Goal: Navigation & Orientation: Find specific page/section

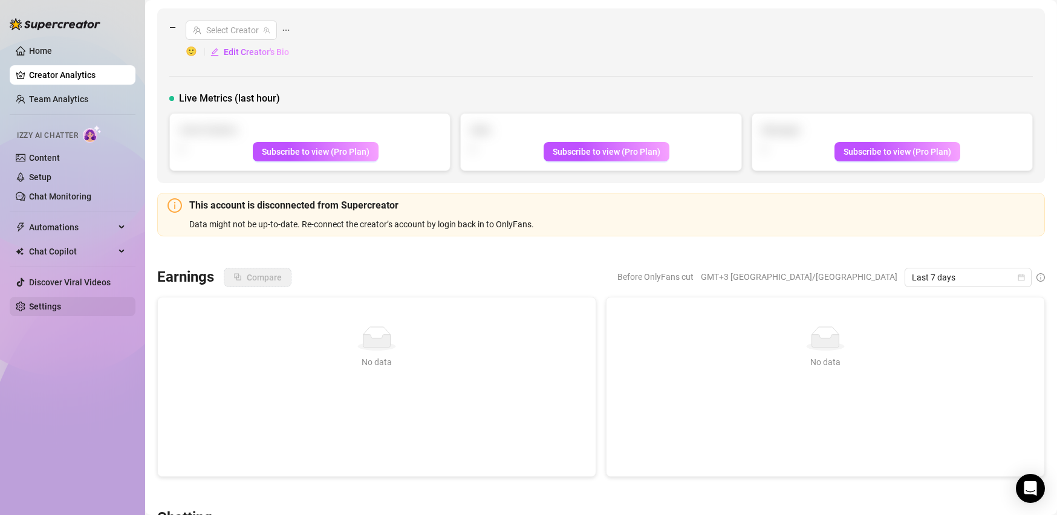
click at [61, 309] on link "Settings" at bounding box center [45, 307] width 32 height 10
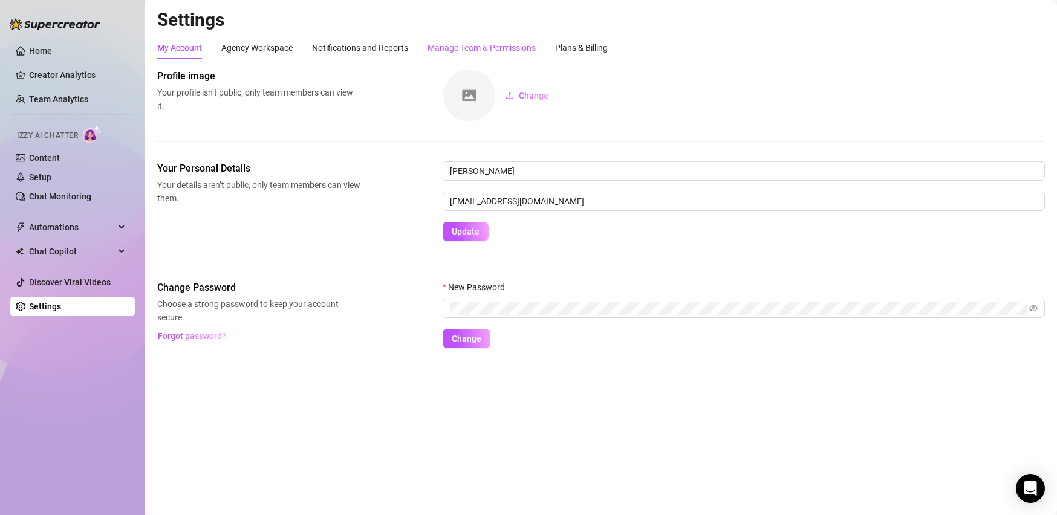
click at [518, 51] on div "Manage Team & Permissions" at bounding box center [481, 47] width 108 height 13
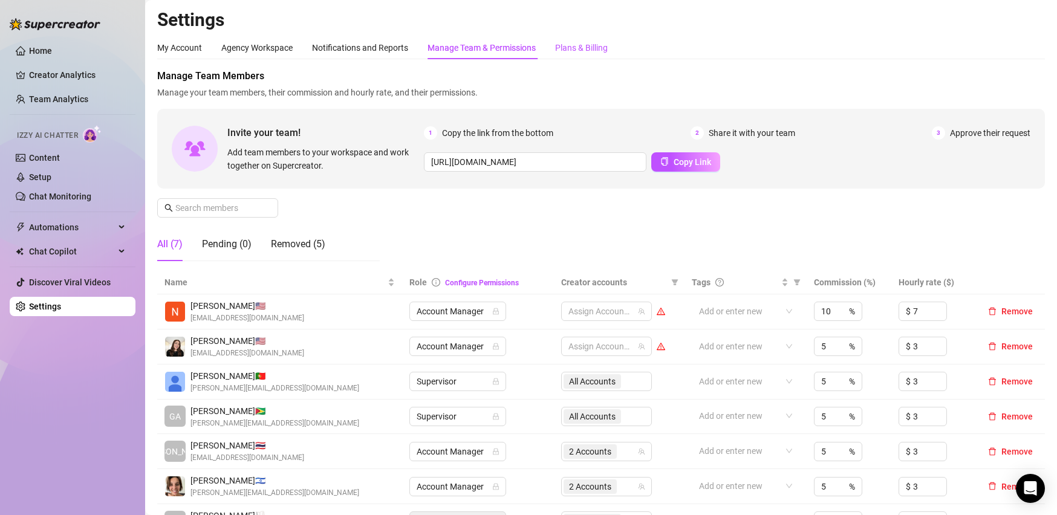
click at [571, 48] on div "Plans & Billing" at bounding box center [581, 47] width 53 height 13
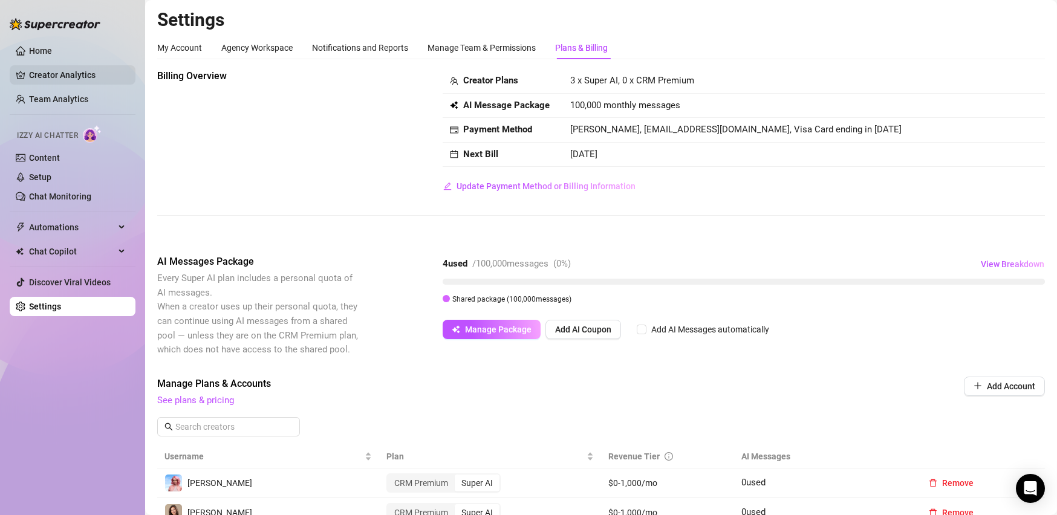
click at [62, 71] on link "Creator Analytics" at bounding box center [77, 74] width 97 height 19
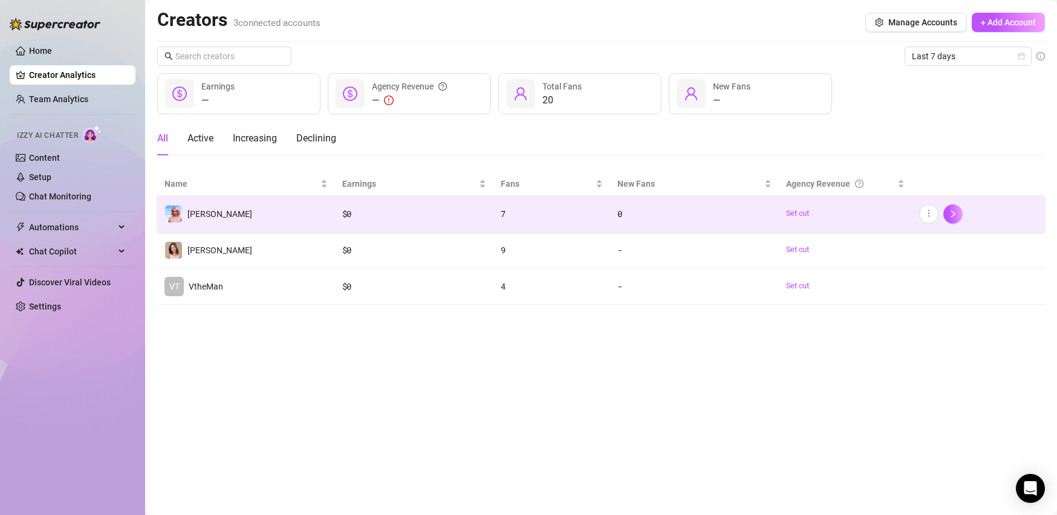
click at [288, 200] on td "[PERSON_NAME]" at bounding box center [246, 214] width 178 height 36
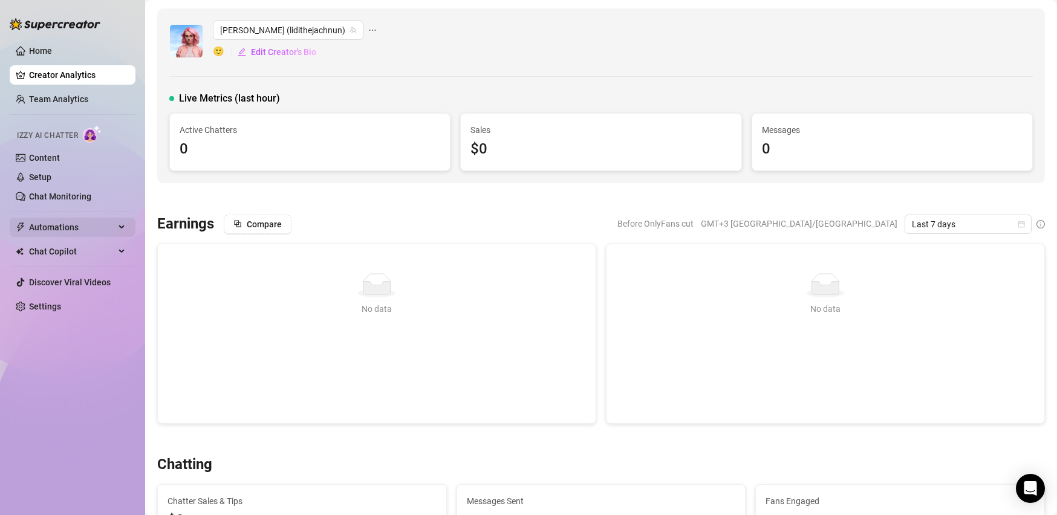
click at [86, 224] on span "Automations" at bounding box center [72, 227] width 86 height 19
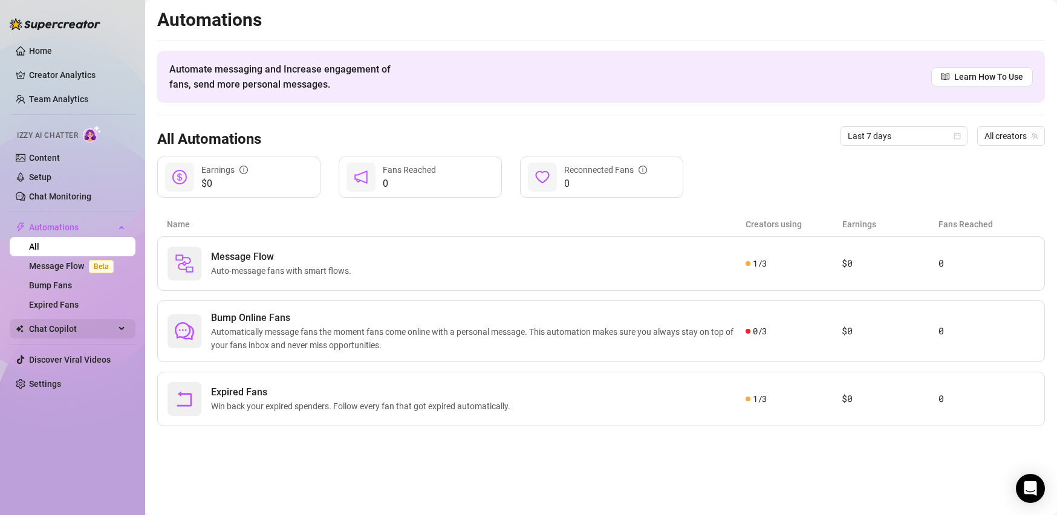
click at [90, 328] on span "Chat Copilot" at bounding box center [72, 328] width 86 height 19
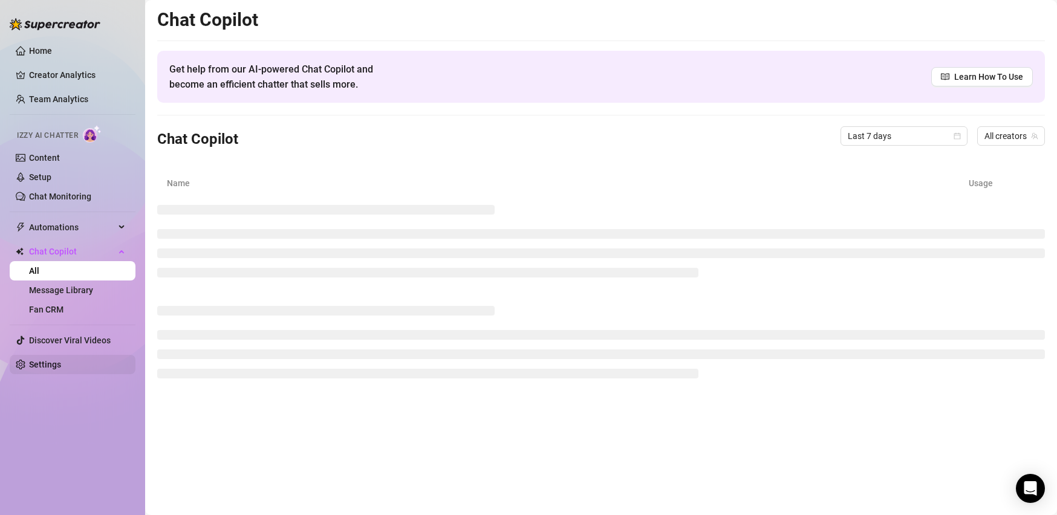
click at [61, 361] on link "Settings" at bounding box center [45, 365] width 32 height 10
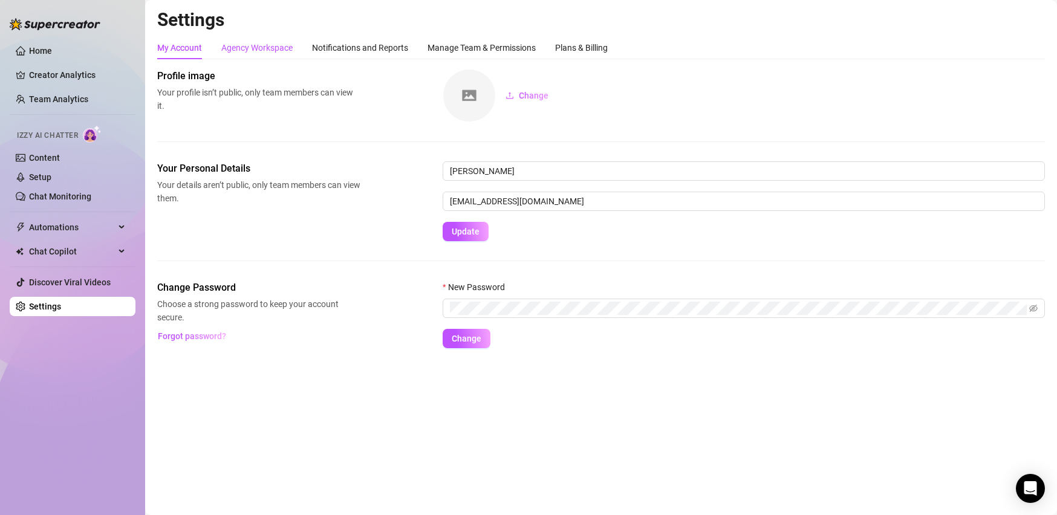
click at [272, 47] on div "Agency Workspace" at bounding box center [256, 47] width 71 height 13
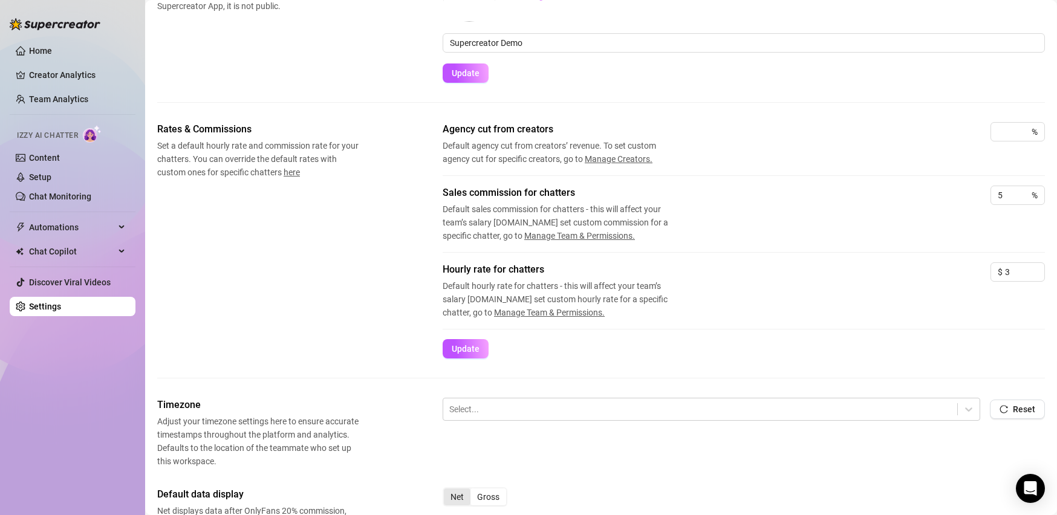
scroll to position [355, 0]
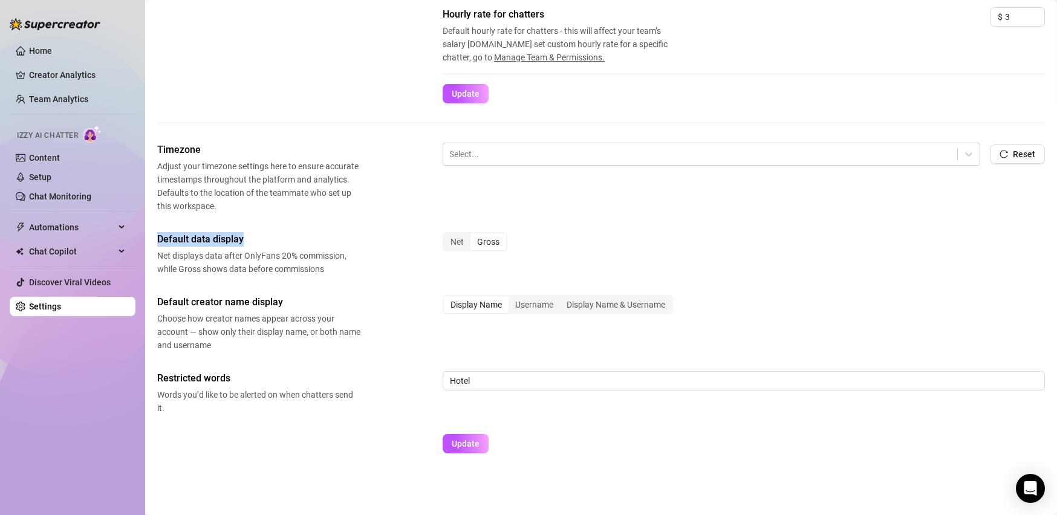
drag, startPoint x: 157, startPoint y: 240, endPoint x: 277, endPoint y: 242, distance: 119.7
click at [277, 242] on span "Default data display" at bounding box center [258, 239] width 203 height 15
click at [329, 273] on span "Net displays data after OnlyFans 20% commission, while Gross shows data before …" at bounding box center [258, 262] width 203 height 27
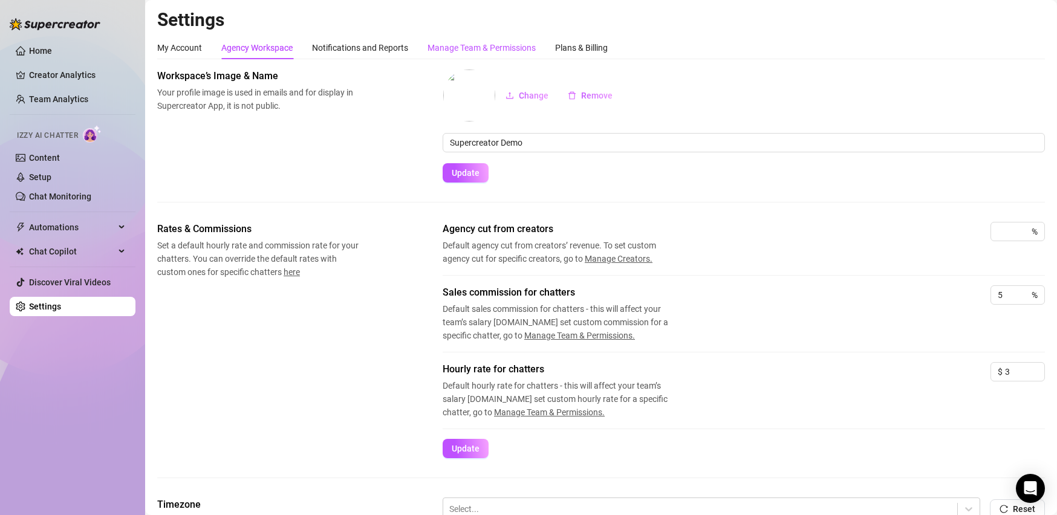
click at [530, 47] on div "Manage Team & Permissions" at bounding box center [481, 47] width 108 height 13
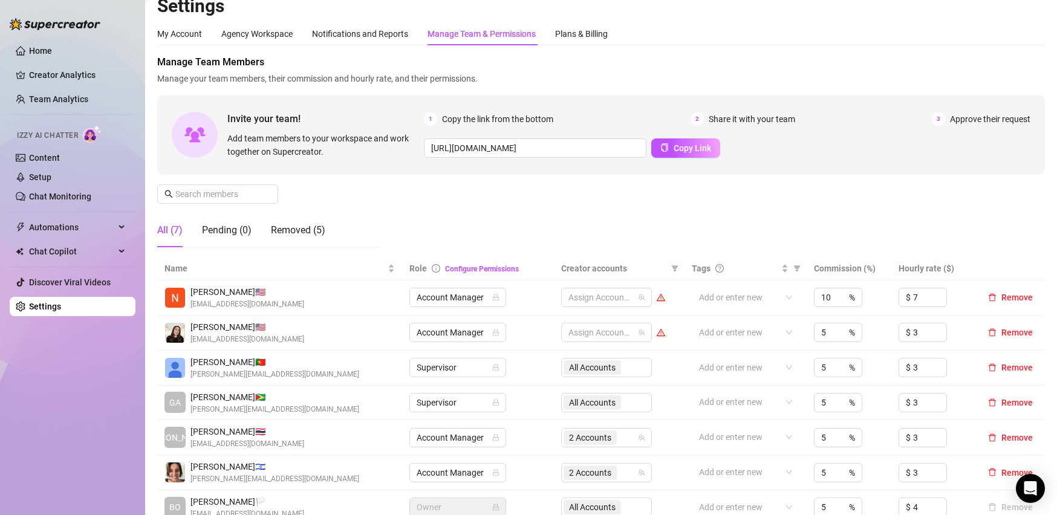
scroll to position [10, 0]
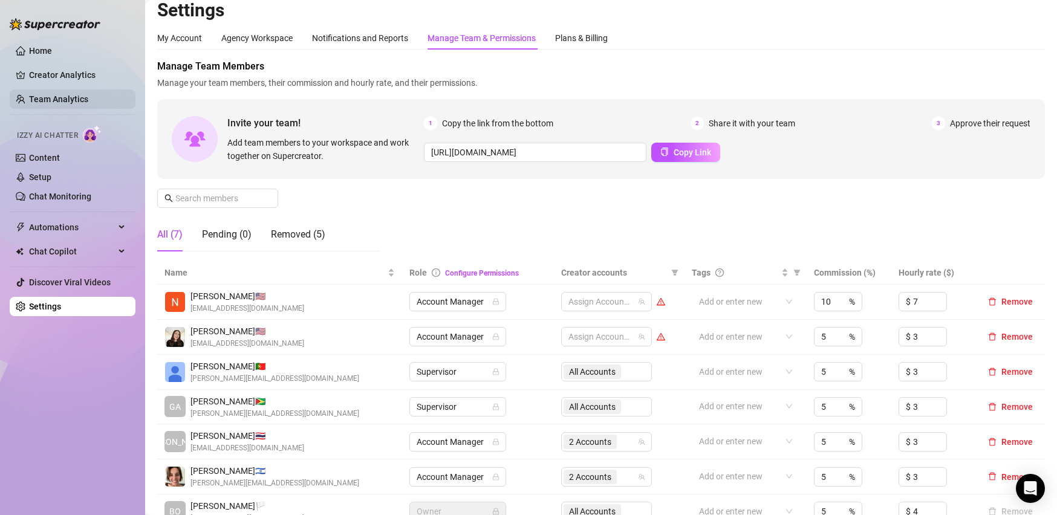
click at [60, 103] on link "Team Analytics" at bounding box center [58, 99] width 59 height 10
